Goal: Information Seeking & Learning: Learn about a topic

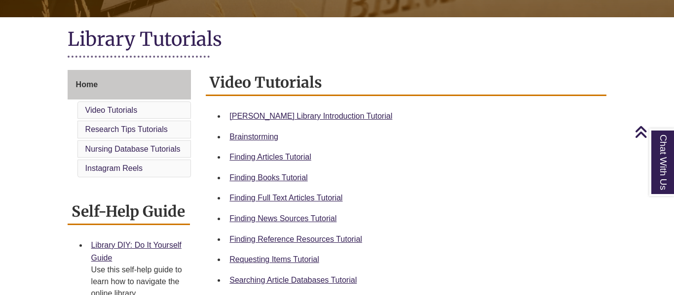
scroll to position [208, 0]
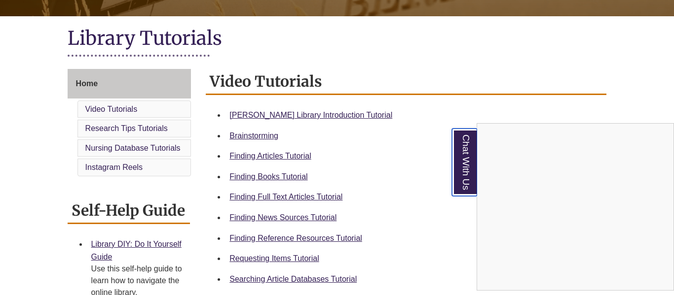
click at [459, 164] on link "Chat With Us" at bounding box center [464, 163] width 25 height 68
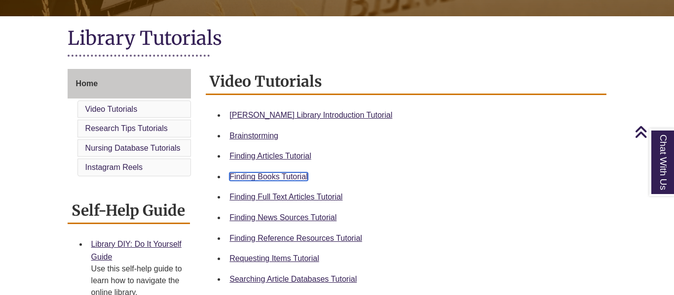
click at [294, 175] on link "Finding Books Tutorial" at bounding box center [268, 177] width 78 height 8
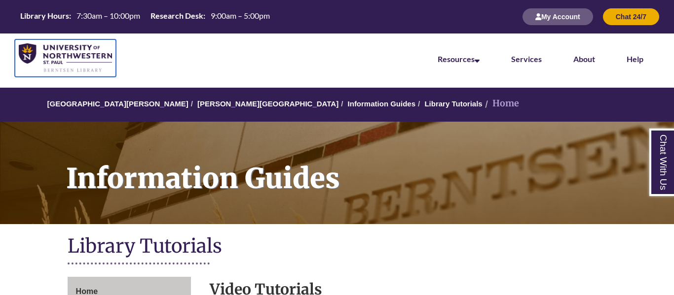
click at [100, 58] on img at bounding box center [65, 58] width 93 height 30
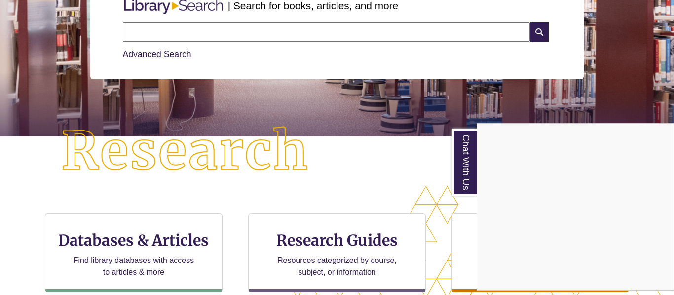
scroll to position [167, 0]
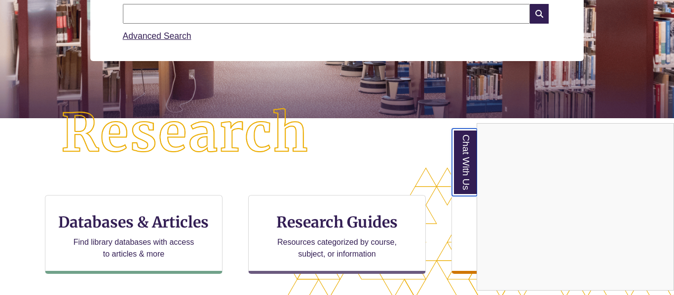
click at [467, 171] on link "Chat With Us" at bounding box center [464, 163] width 25 height 68
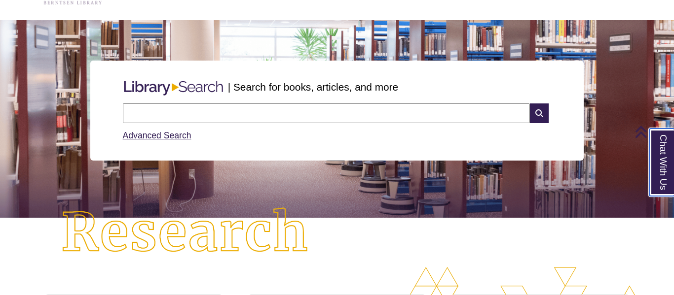
scroll to position [55, 0]
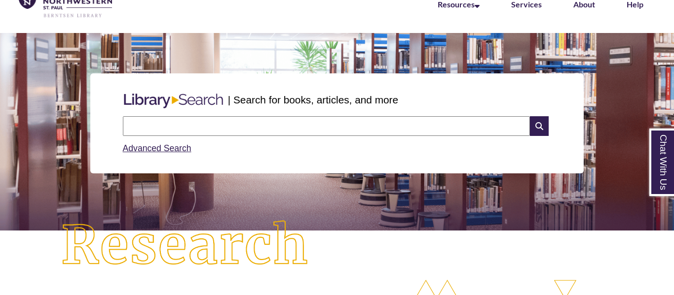
click at [205, 127] on input "text" at bounding box center [326, 126] width 407 height 20
type input "**********"
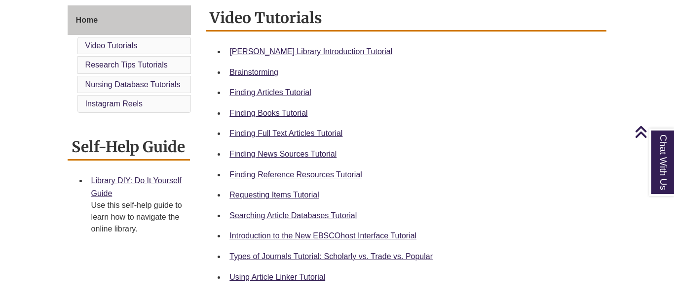
scroll to position [273, 0]
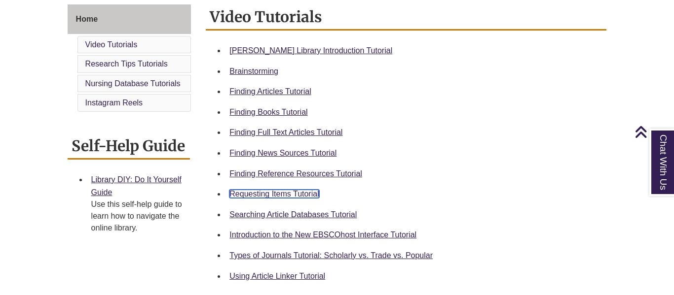
click at [294, 197] on link "Requesting Items Tutorial" at bounding box center [273, 194] width 89 height 8
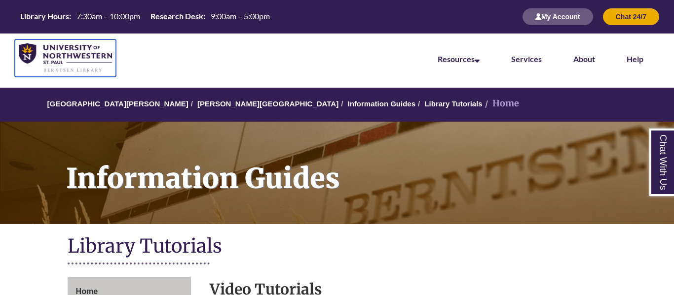
click at [88, 52] on img at bounding box center [65, 58] width 93 height 30
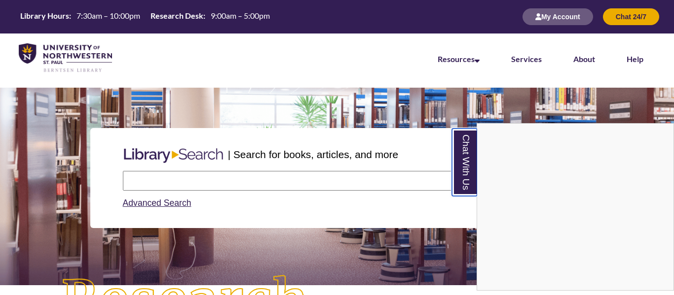
click at [469, 164] on link "Chat With Us" at bounding box center [464, 163] width 25 height 68
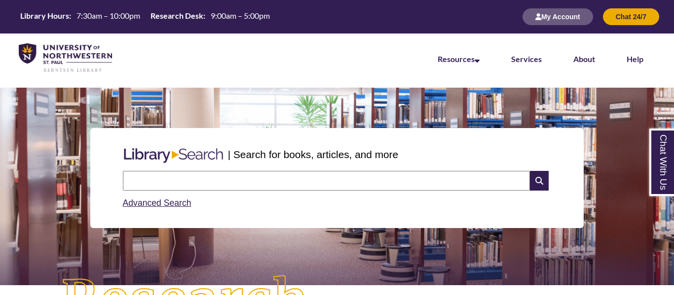
click at [443, 176] on input "text" at bounding box center [326, 181] width 407 height 20
type input "*"
type input "**********"
